Goal: Information Seeking & Learning: Learn about a topic

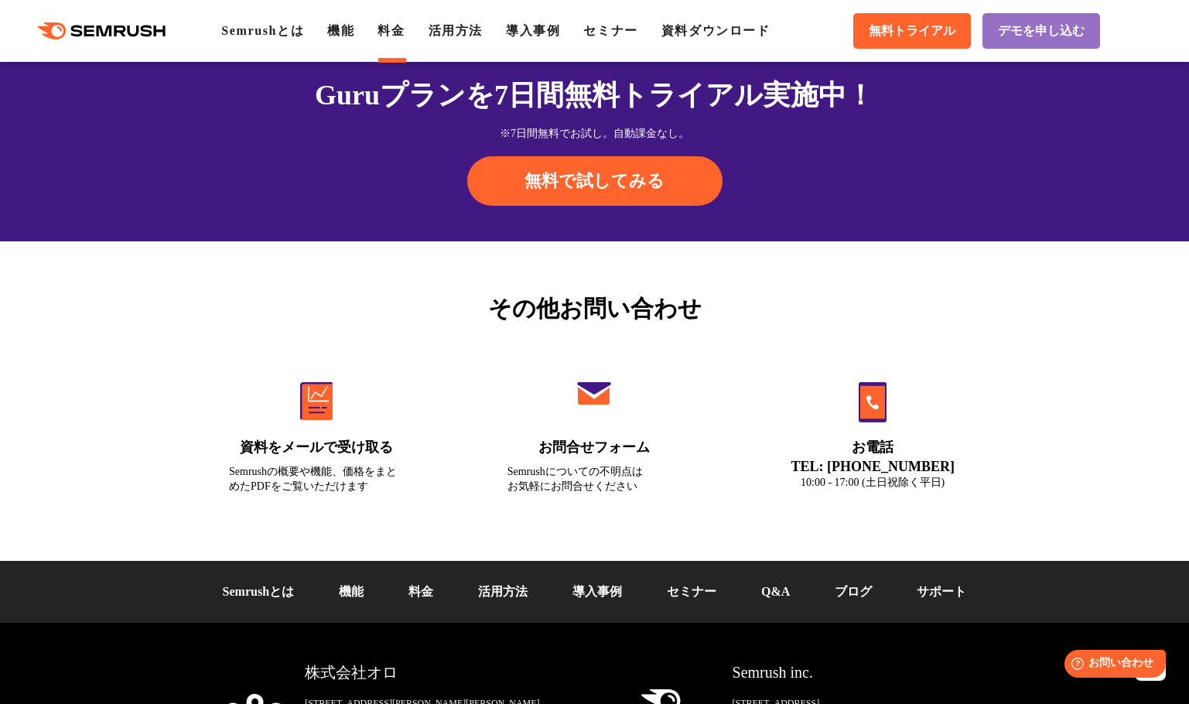
scroll to position [5214, 0]
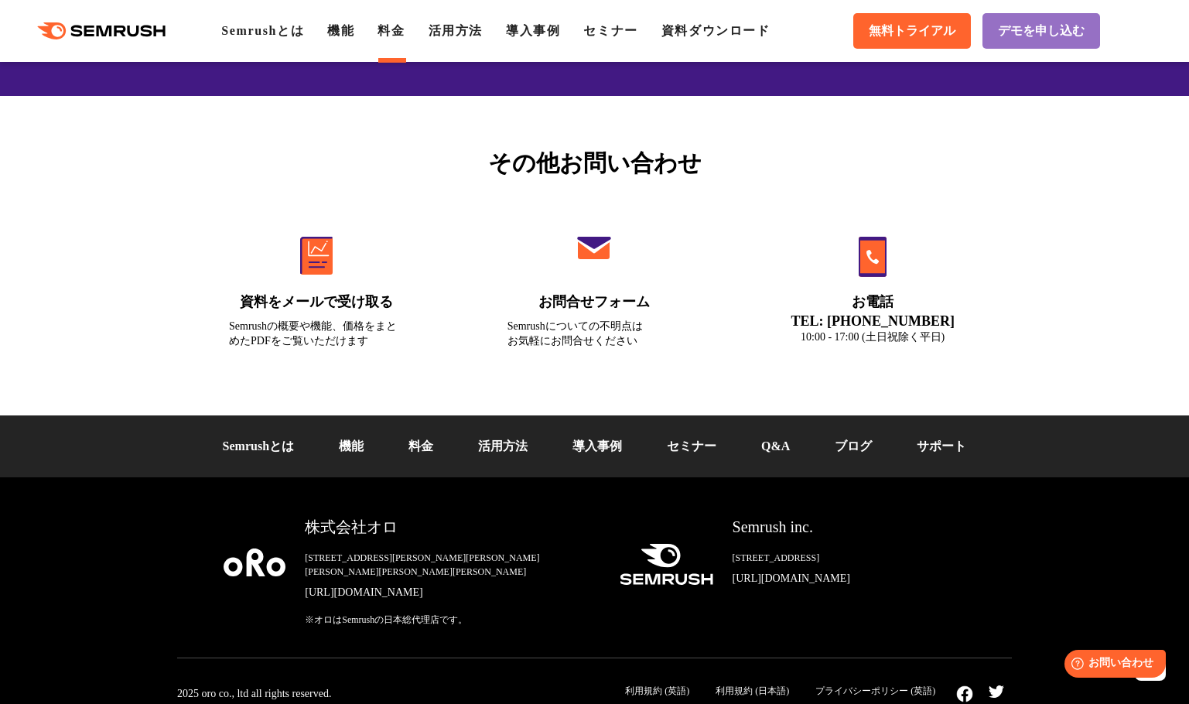
click at [800, 447] on li "Q&A" at bounding box center [775, 446] width 73 height 19
click at [788, 449] on link "Q&A" at bounding box center [775, 445] width 29 height 13
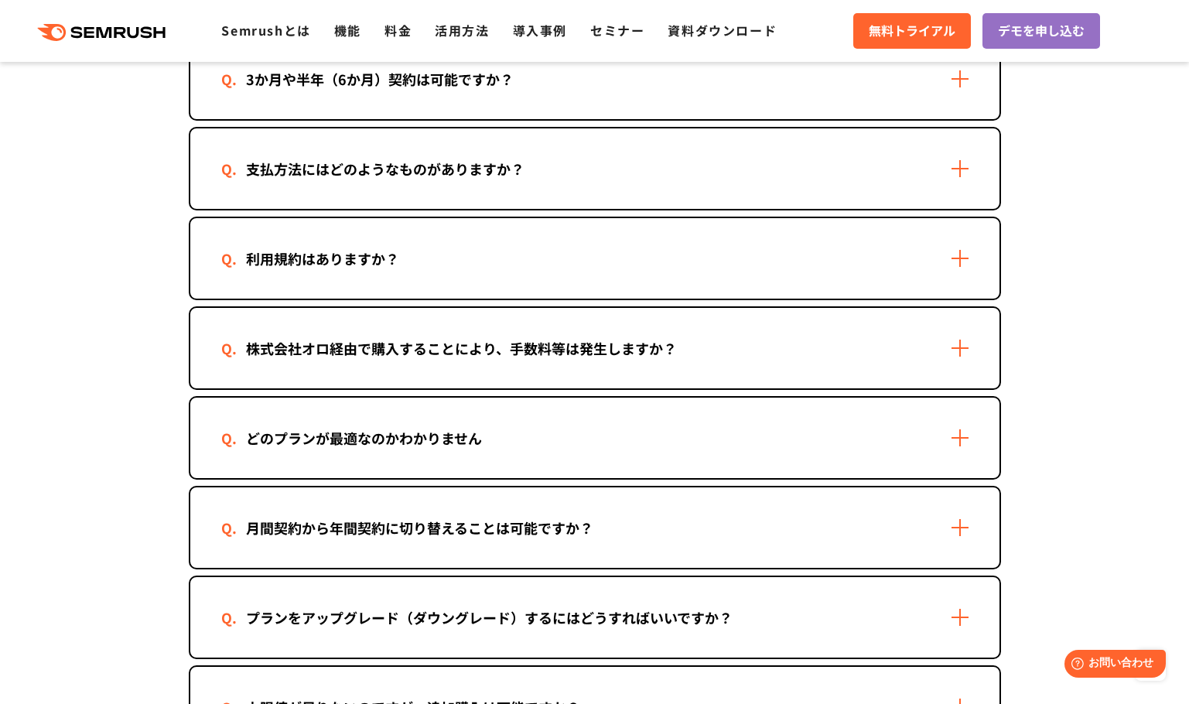
click at [777, 374] on div "株式会社オロ経由で購入することにより、手数料等は発生しますか？" at bounding box center [594, 348] width 809 height 80
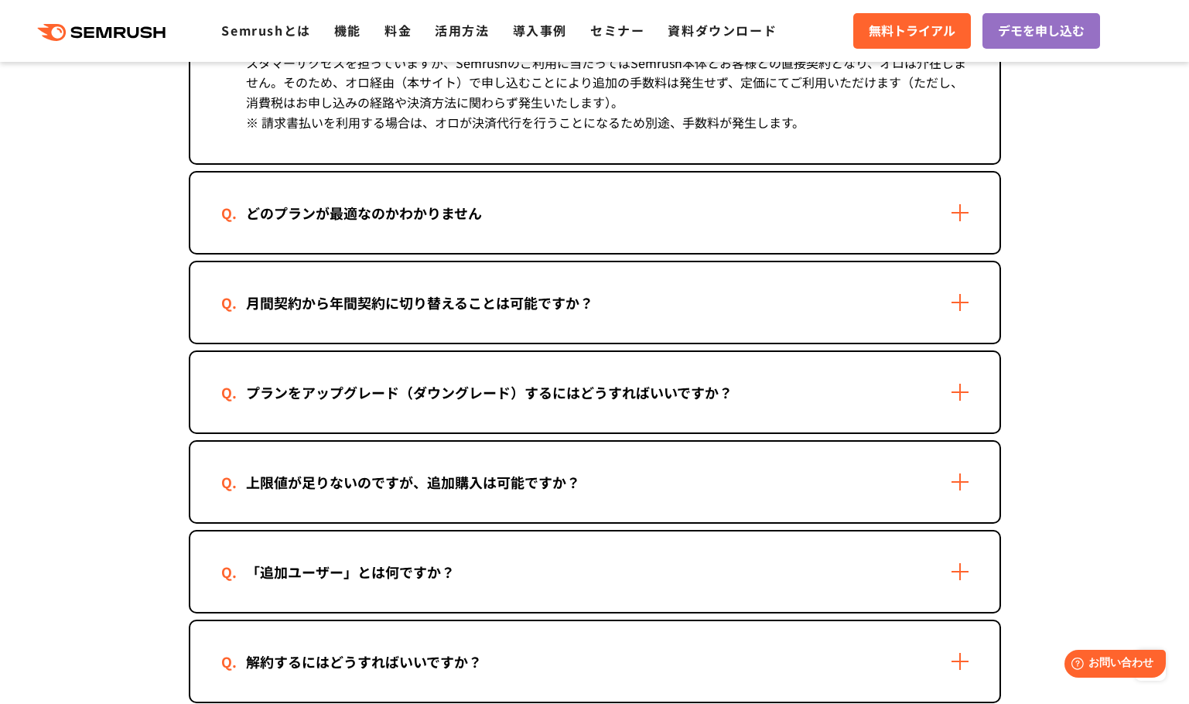
scroll to position [1083, 0]
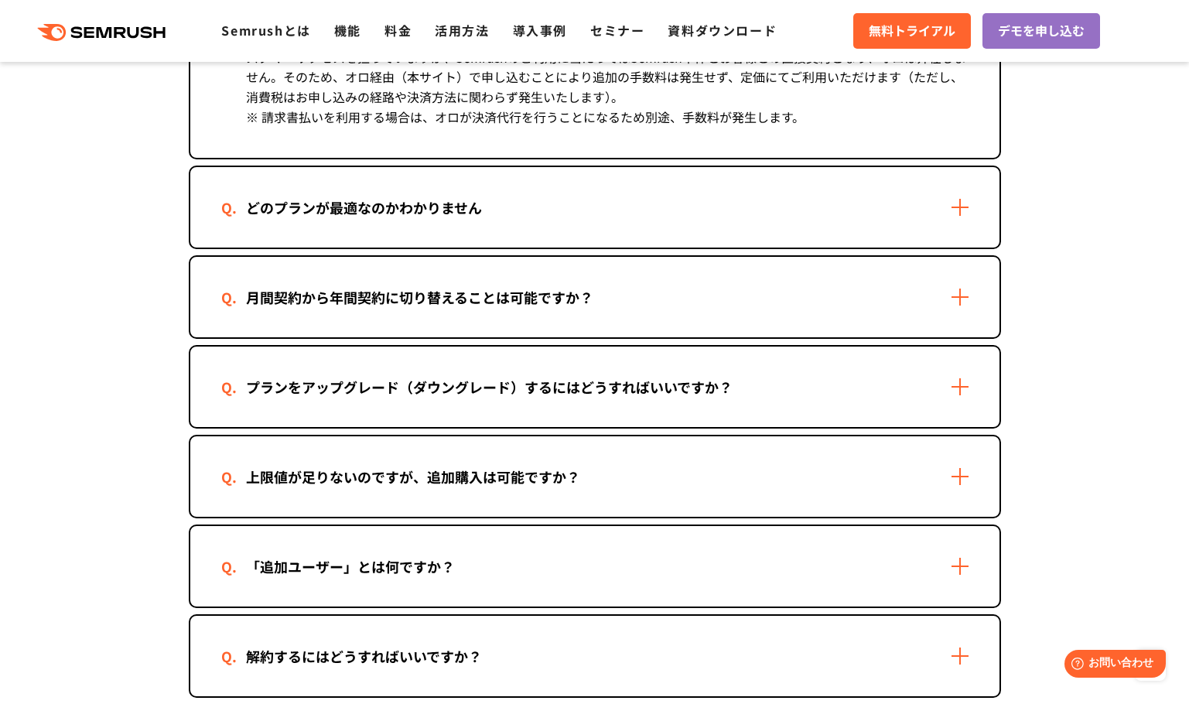
click at [690, 476] on div "上限値が足りないのですが、追加購入は可能ですか？" at bounding box center [594, 476] width 809 height 80
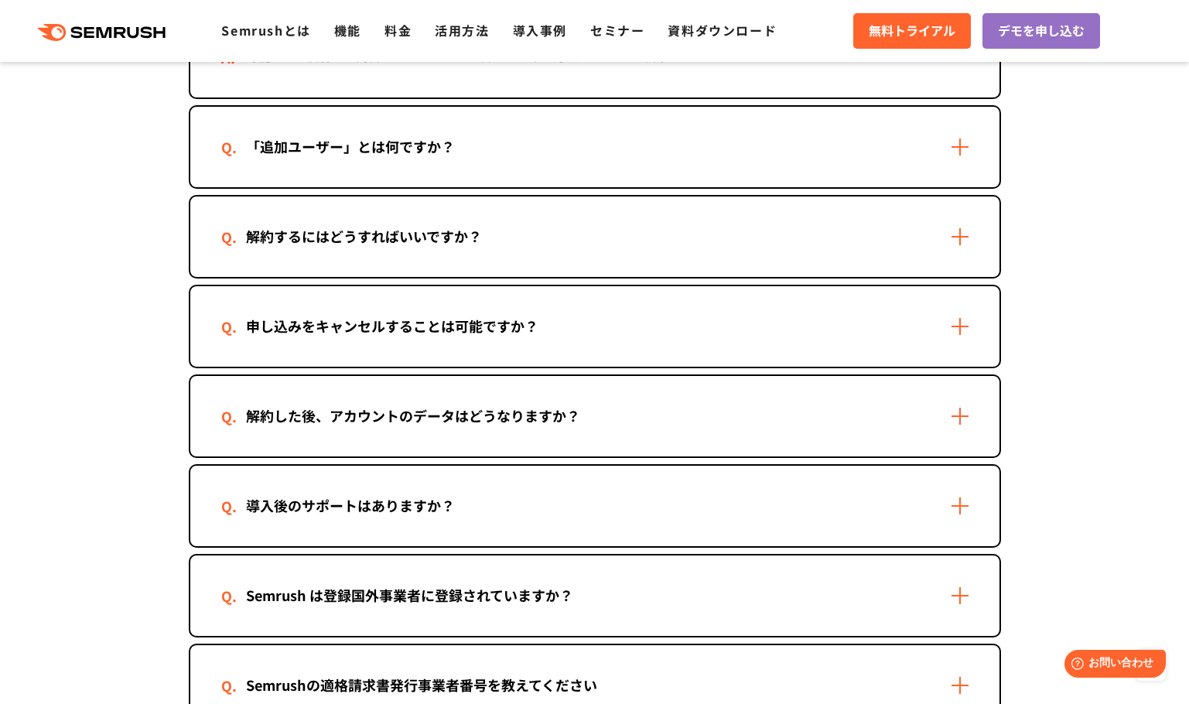
scroll to position [1625, 0]
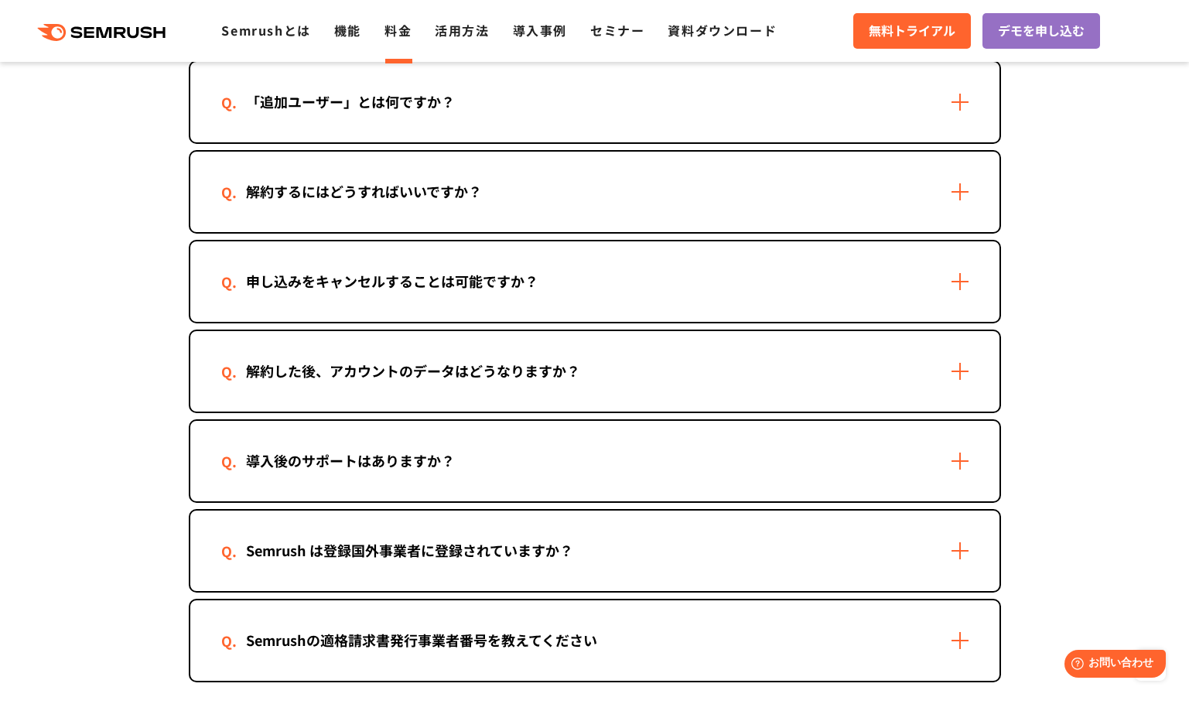
click at [402, 32] on link "料金" at bounding box center [398, 30] width 27 height 19
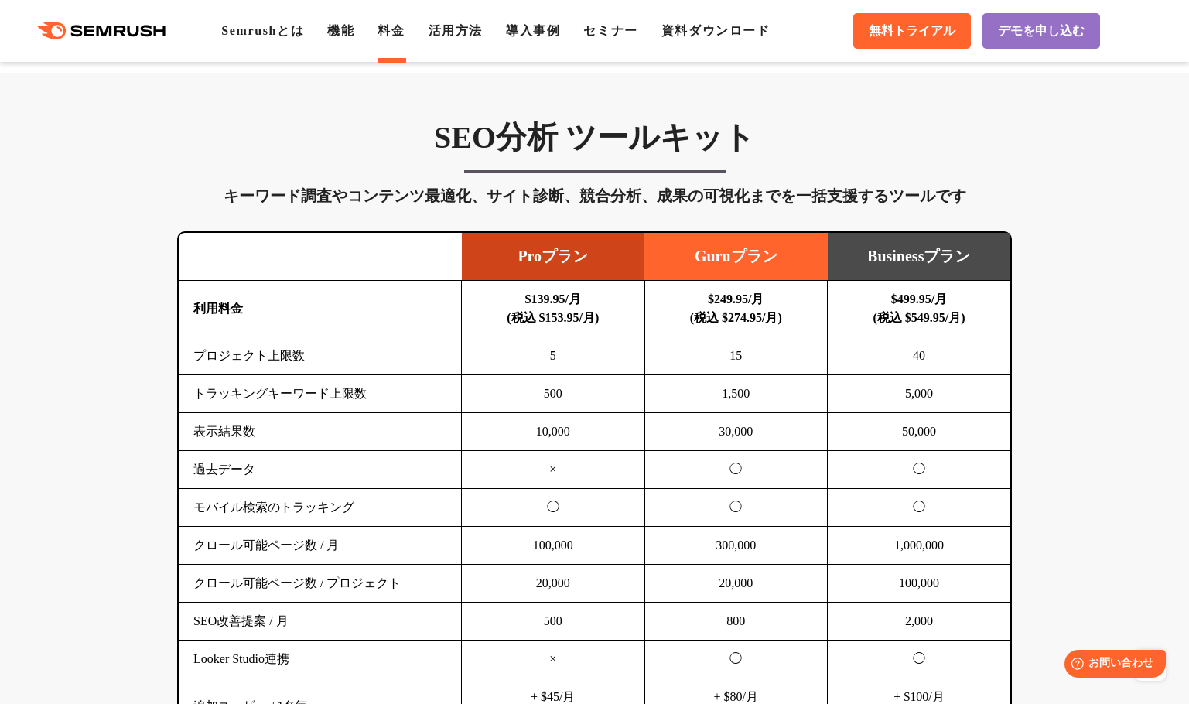
click at [907, 318] on b "$499.95/月 (税込 $549.95/月)" at bounding box center [919, 308] width 92 height 32
drag, startPoint x: 894, startPoint y: 296, endPoint x: 959, endPoint y: 301, distance: 65.2
click at [959, 301] on td "$499.95/月 (税込 $549.95/月)" at bounding box center [919, 309] width 183 height 56
